Goal: Information Seeking & Learning: Learn about a topic

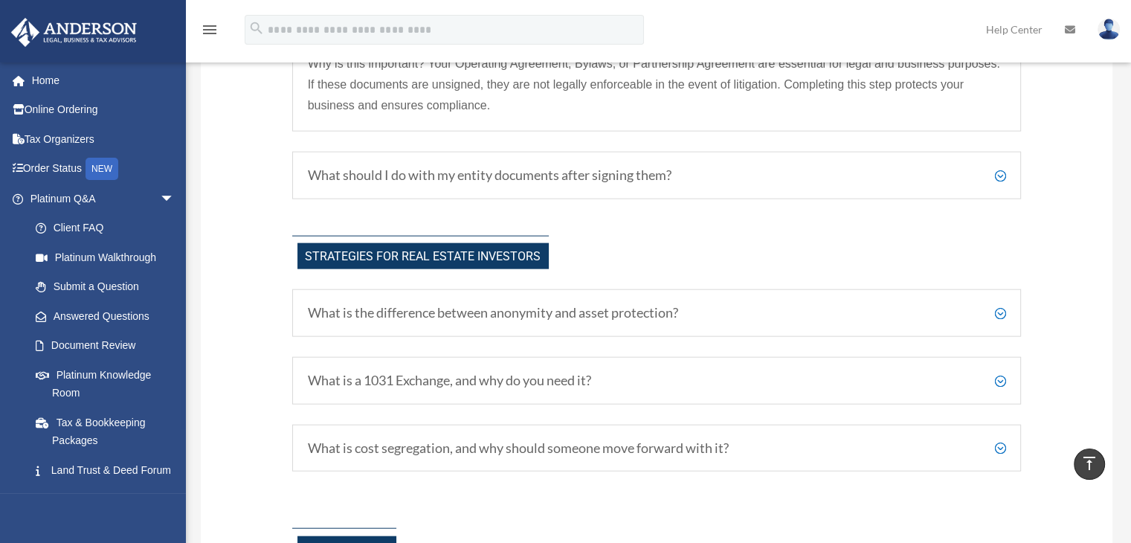
scroll to position [3413, 0]
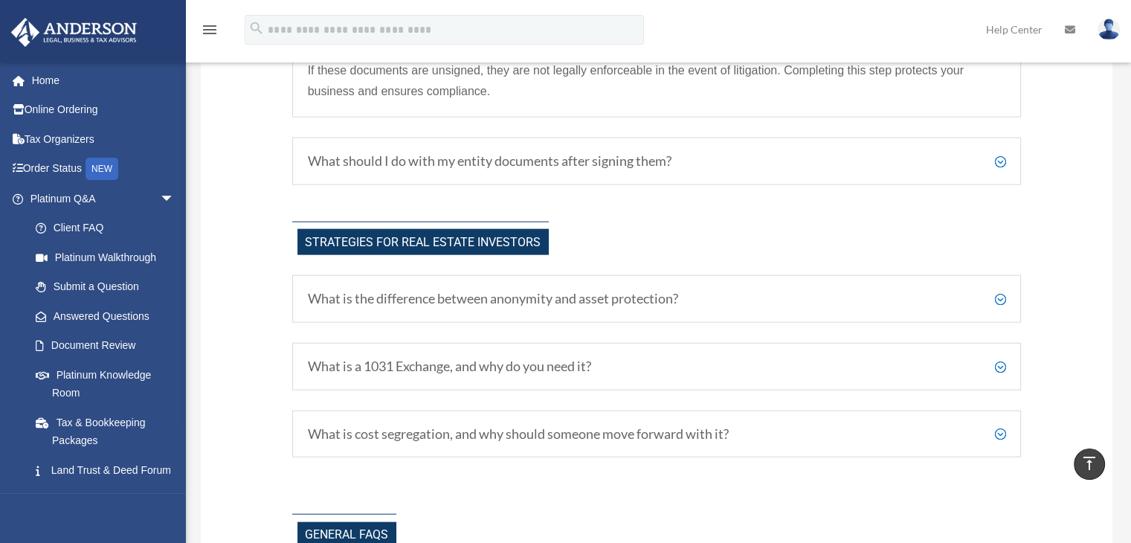
click at [571, 170] on h5 "What should I do with my entity documents after signing them?" at bounding box center [657, 161] width 698 height 16
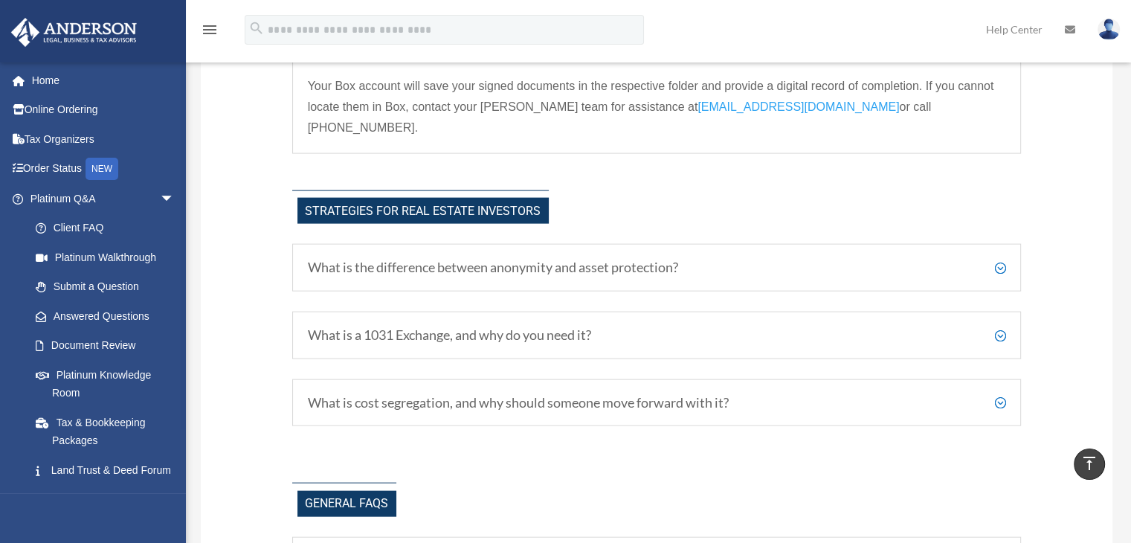
scroll to position [3281, 0]
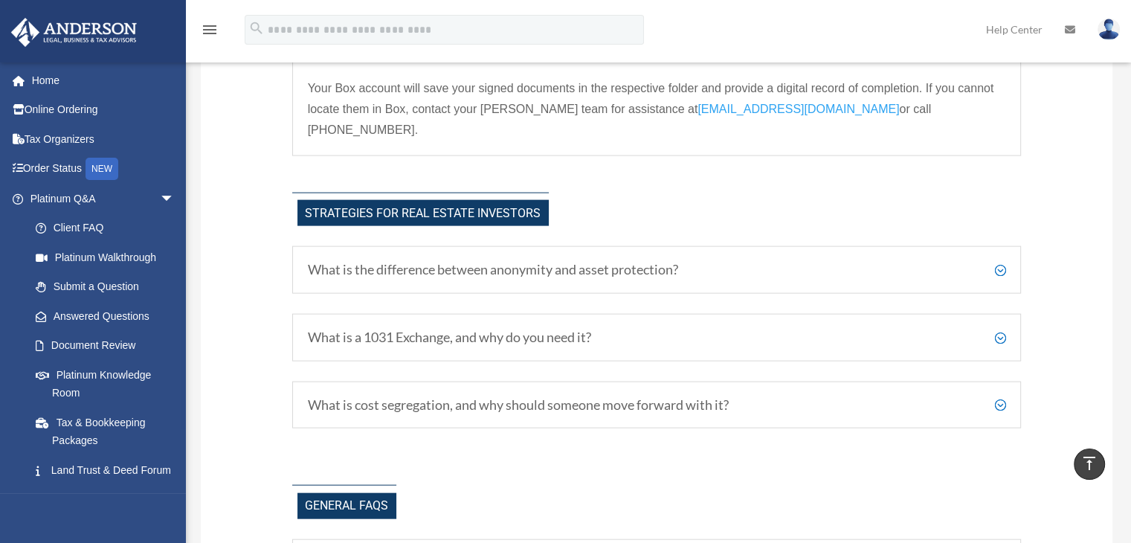
click at [1001, 262] on h5 "What is the difference between anonymity and asset protection?" at bounding box center [657, 270] width 698 height 16
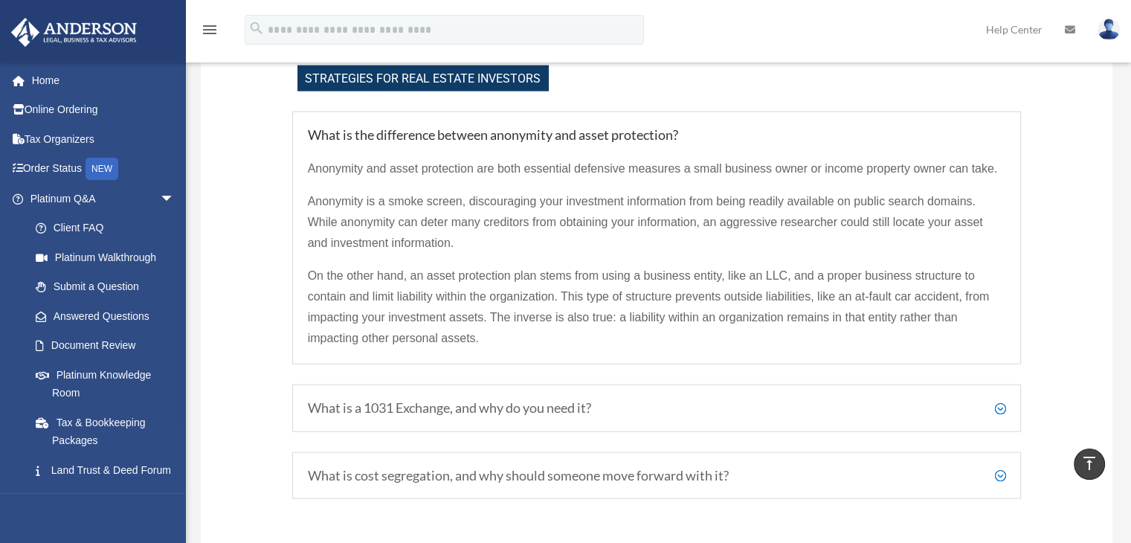
scroll to position [3430, 0]
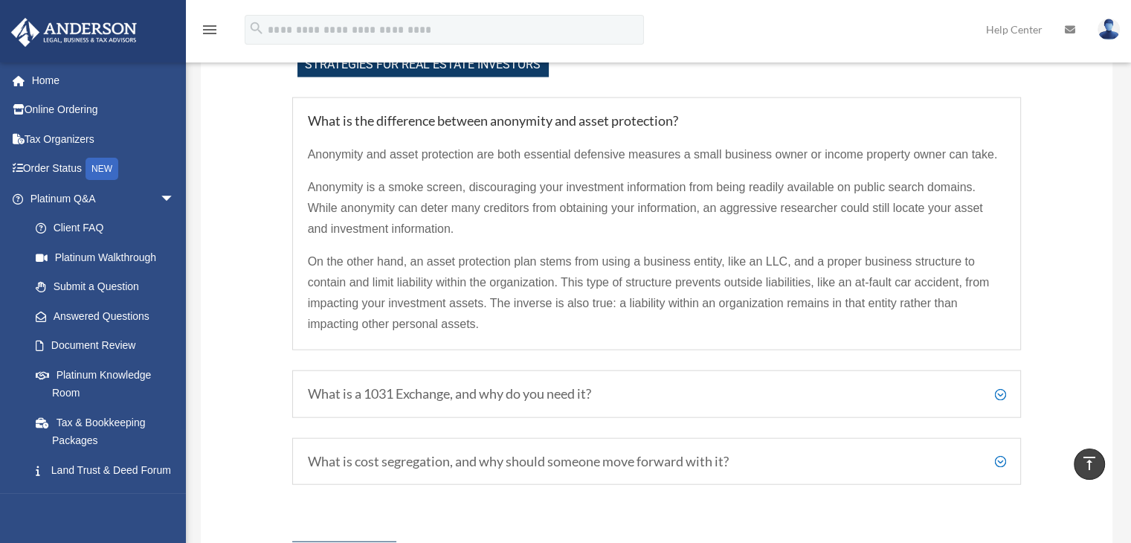
click at [1002, 386] on h5 "What is a 1031 Exchange, and why do you need it?" at bounding box center [657, 394] width 698 height 16
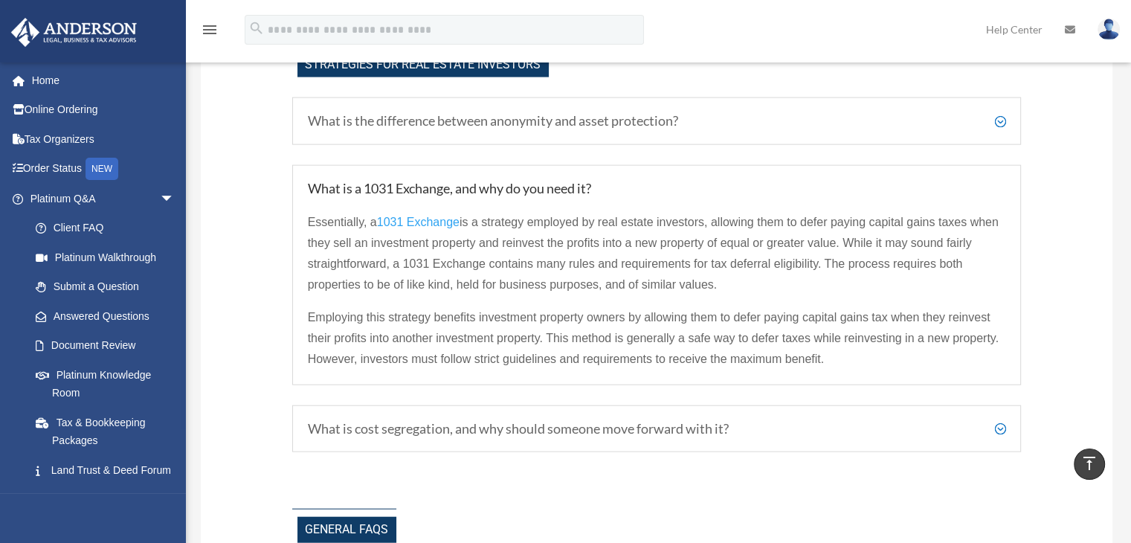
drag, startPoint x: 1014, startPoint y: 417, endPoint x: 1023, endPoint y: 411, distance: 10.7
click at [1008, 408] on div "What is cost segregation, and why should someone move forward with it? Cost seg…" at bounding box center [656, 429] width 729 height 48
click at [1008, 411] on div "What is cost segregation, and why should someone move forward with it? Cost seg…" at bounding box center [656, 429] width 729 height 48
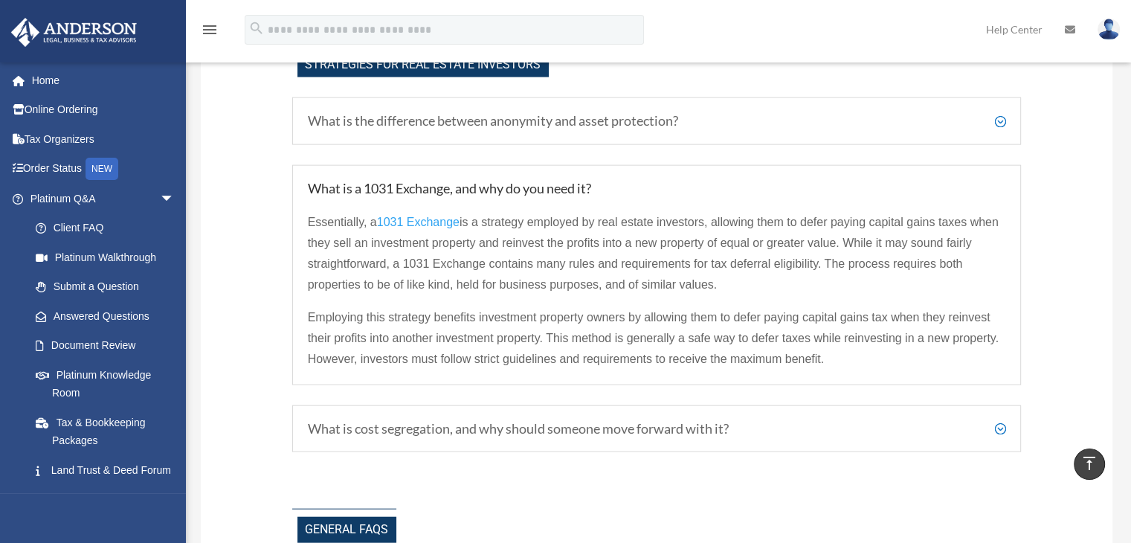
click at [1001, 421] on h5 "What is cost segregation, and why should someone move forward with it?" at bounding box center [657, 429] width 698 height 16
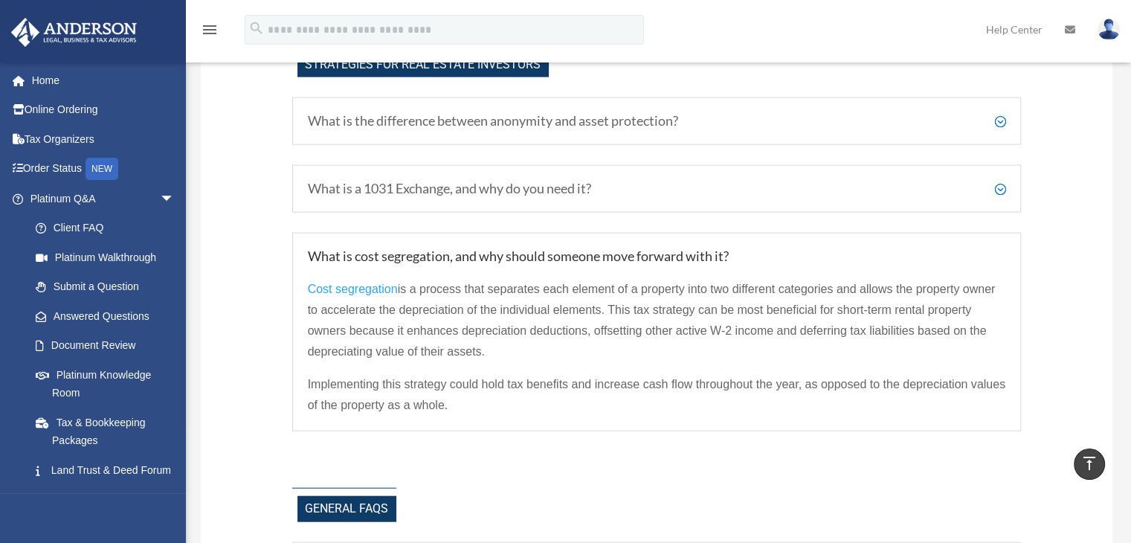
click at [352, 283] on span "Cost segregation" at bounding box center [353, 289] width 90 height 13
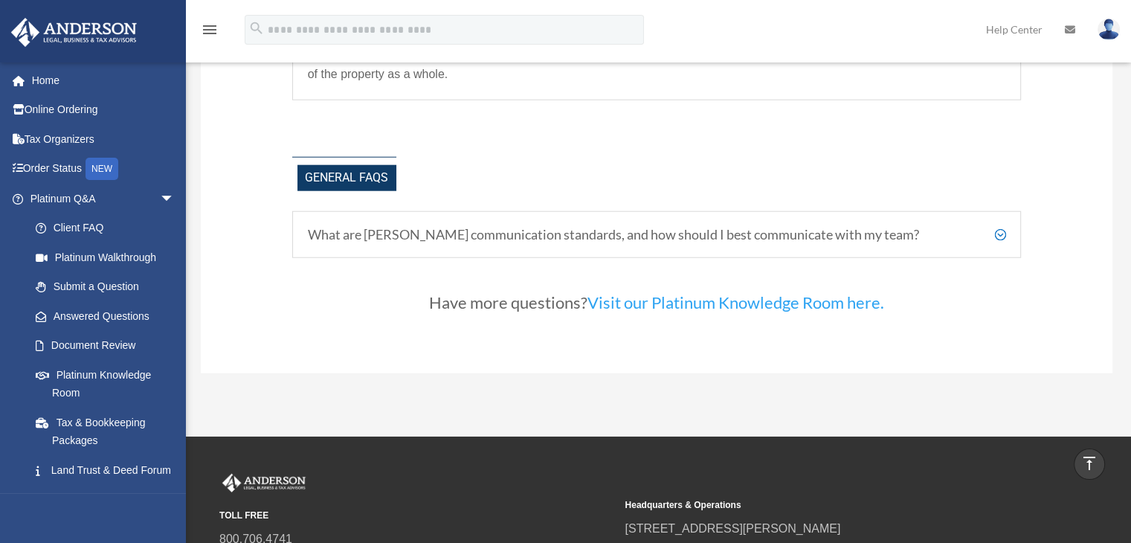
scroll to position [3762, 0]
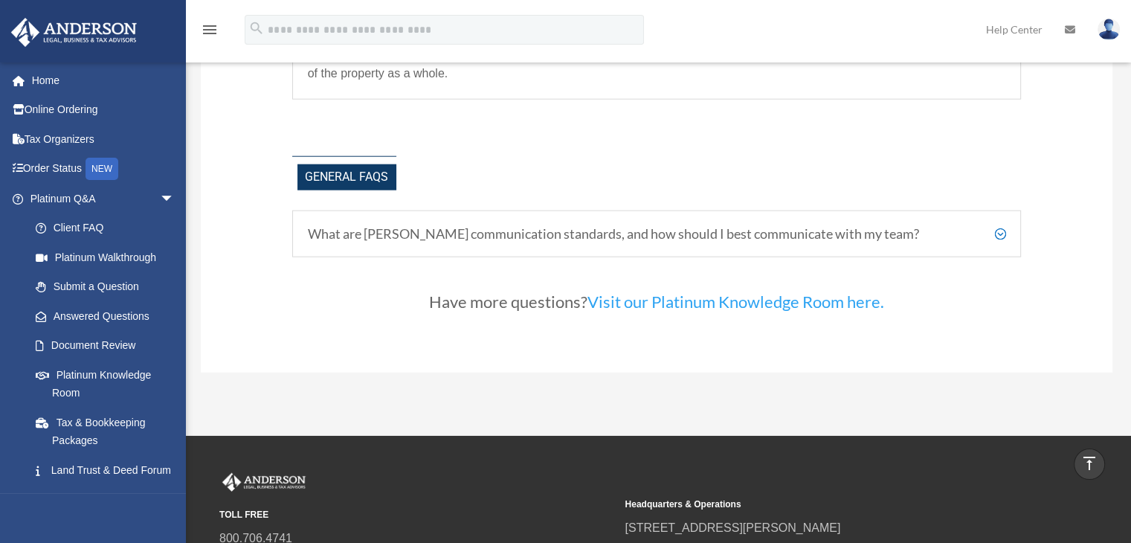
click at [985, 226] on h5 "What are [PERSON_NAME] communication standards, and how should I best communica…" at bounding box center [657, 234] width 698 height 16
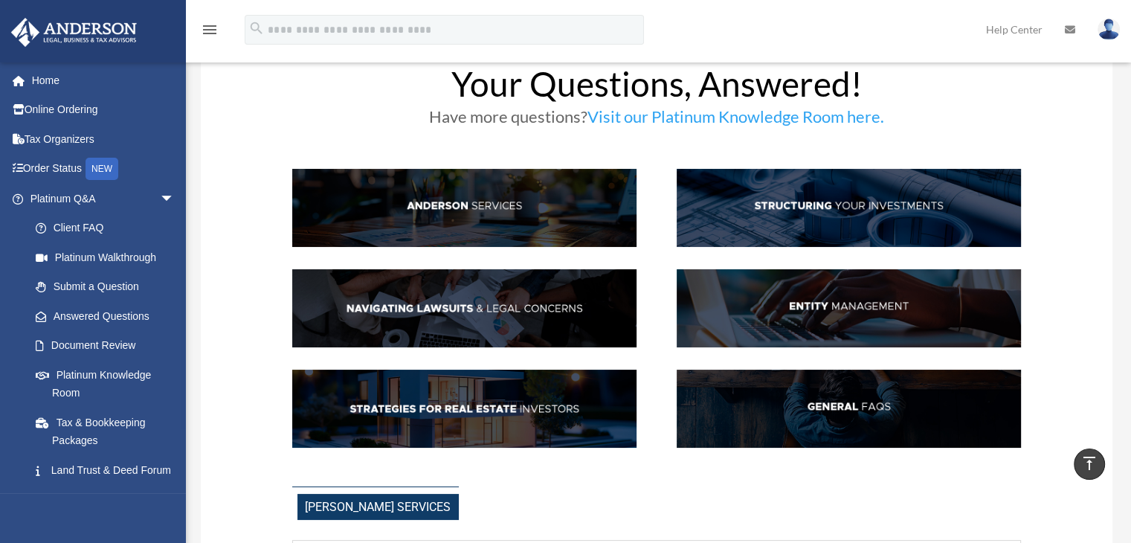
scroll to position [0, 0]
